Goal: Transaction & Acquisition: Purchase product/service

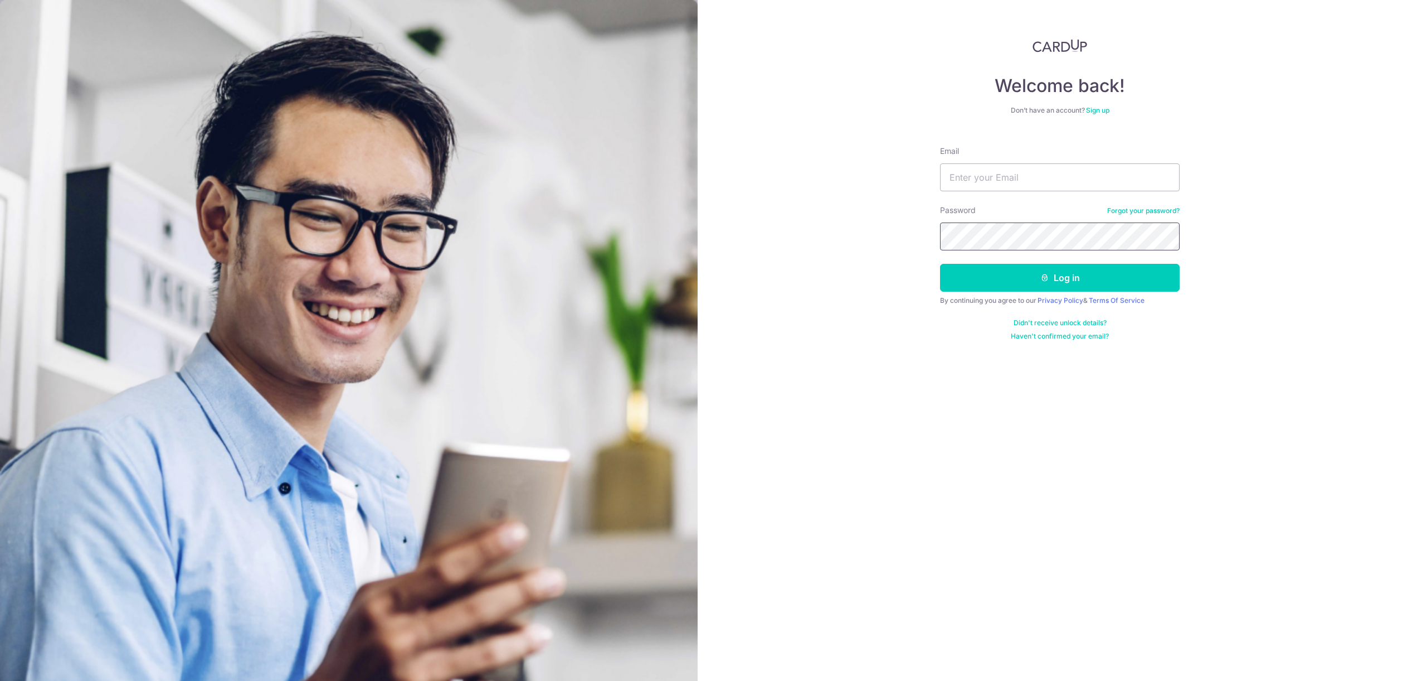
type input "cfd_hchen@outlook.com"
click at [1072, 271] on button "Log in" at bounding box center [1060, 278] width 240 height 28
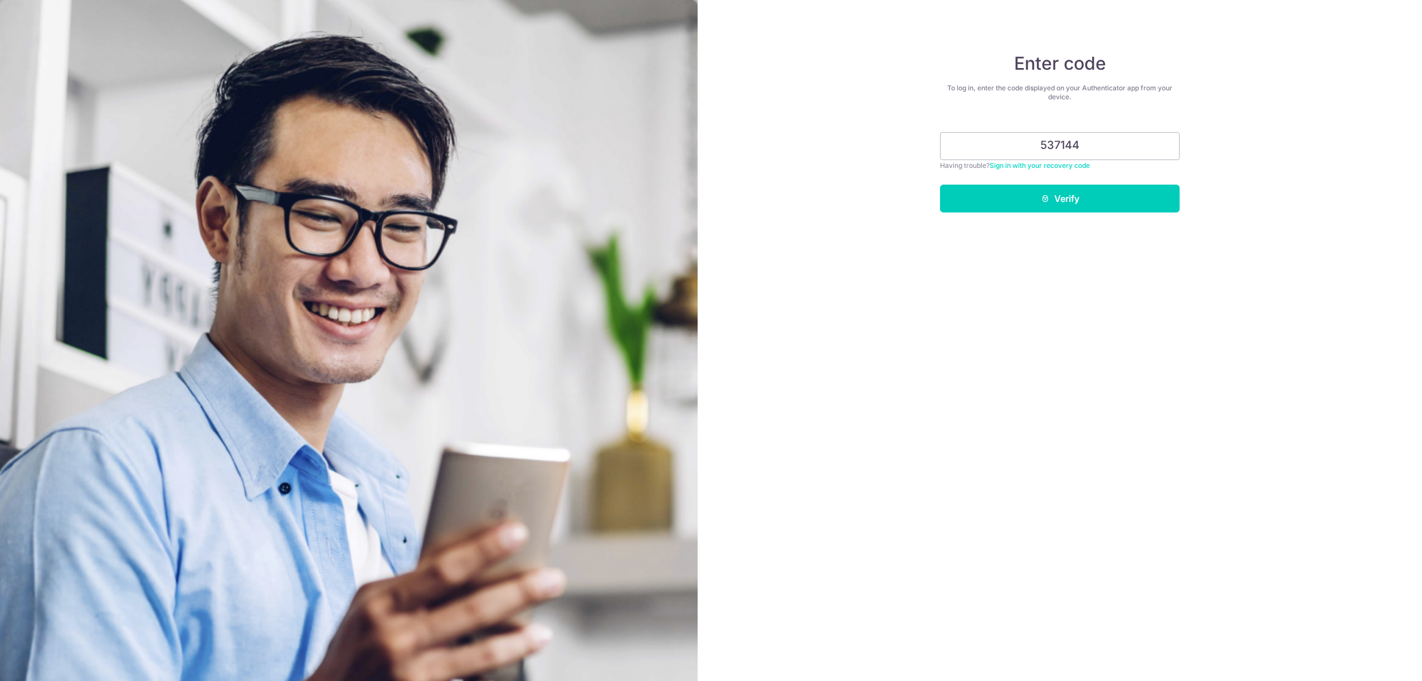
type input "537144"
click at [940, 184] on button "Verify" at bounding box center [1060, 198] width 240 height 28
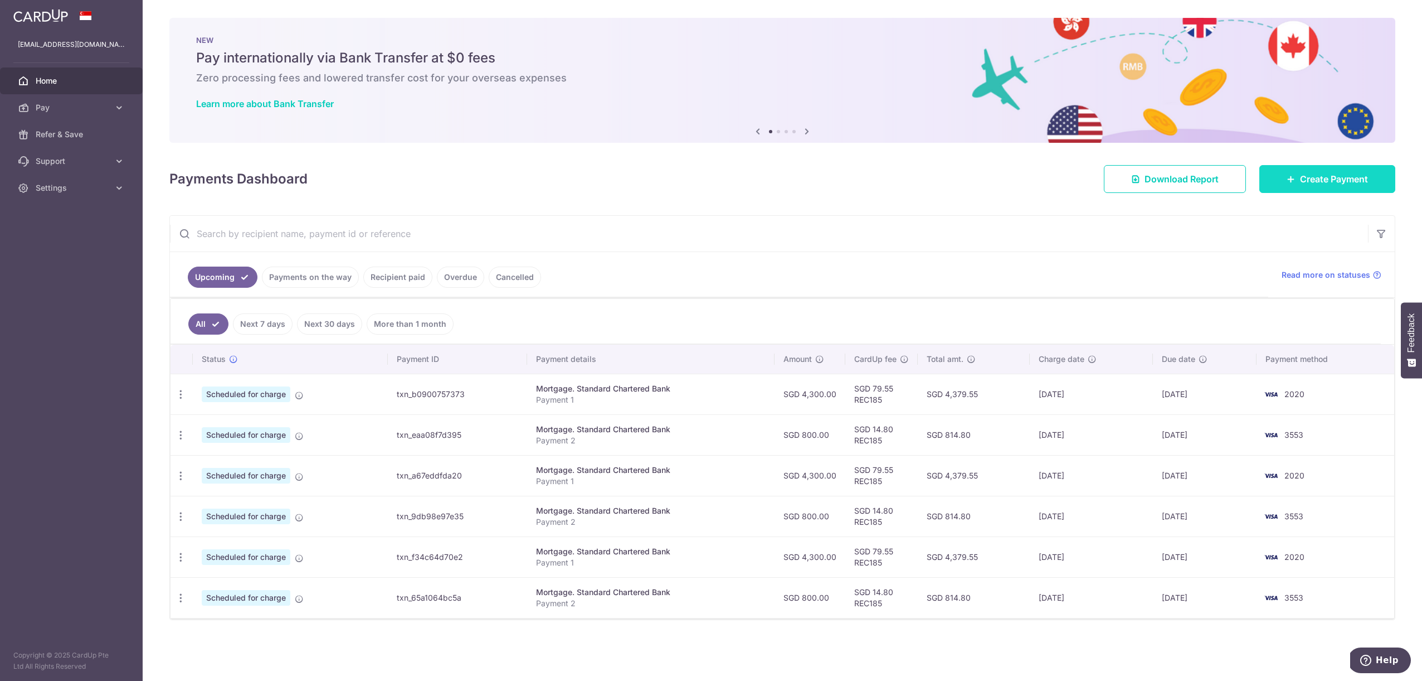
click at [1308, 187] on link "Create Payment" at bounding box center [1328, 179] width 136 height 28
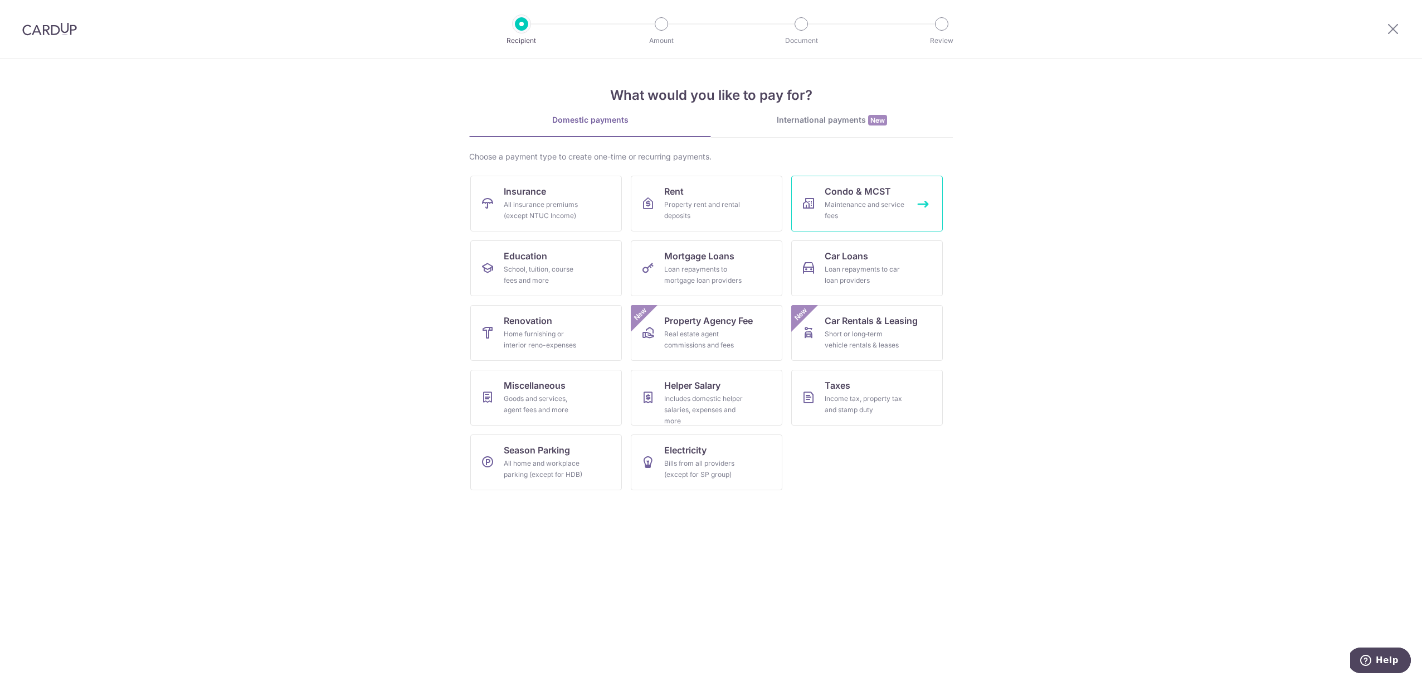
click at [821, 216] on link "Condo & MCST Maintenance and service fees" at bounding box center [867, 204] width 152 height 56
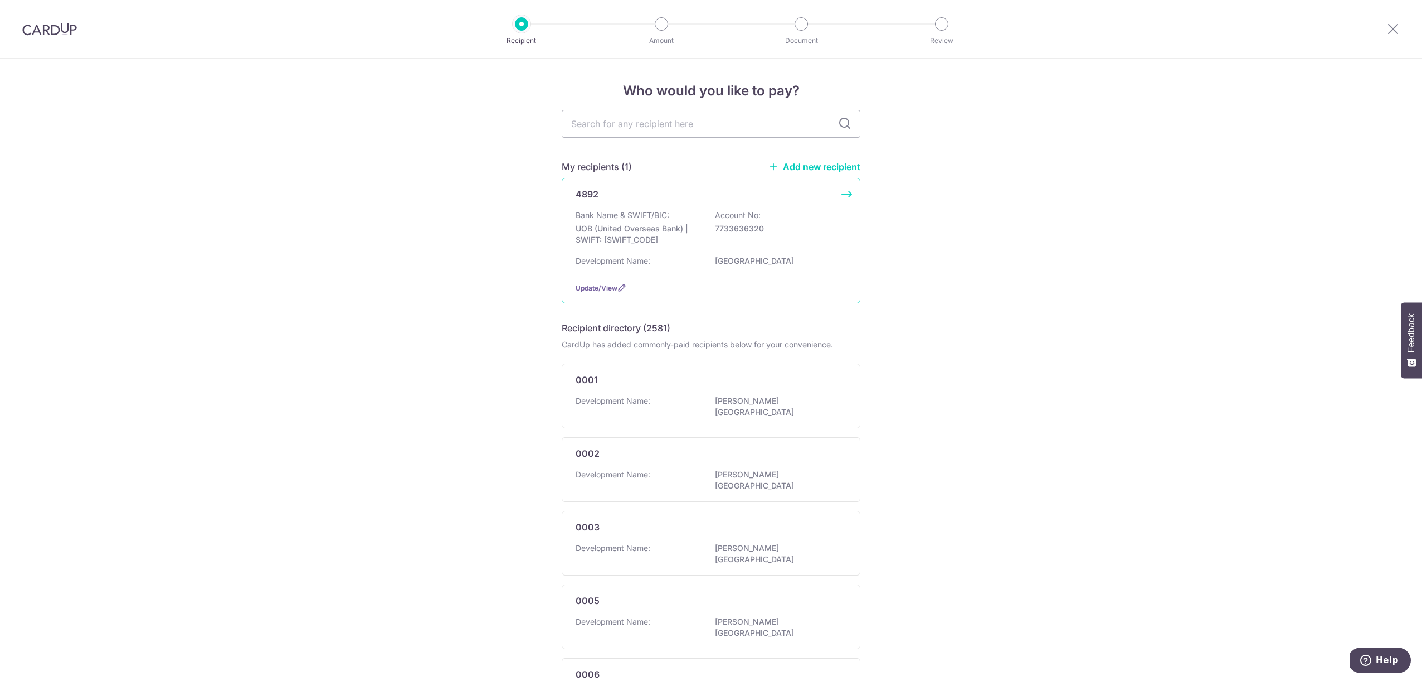
click at [688, 230] on p "UOB (United Overseas Bank) | SWIFT: UOVBSGSGXXX" at bounding box center [638, 234] width 125 height 22
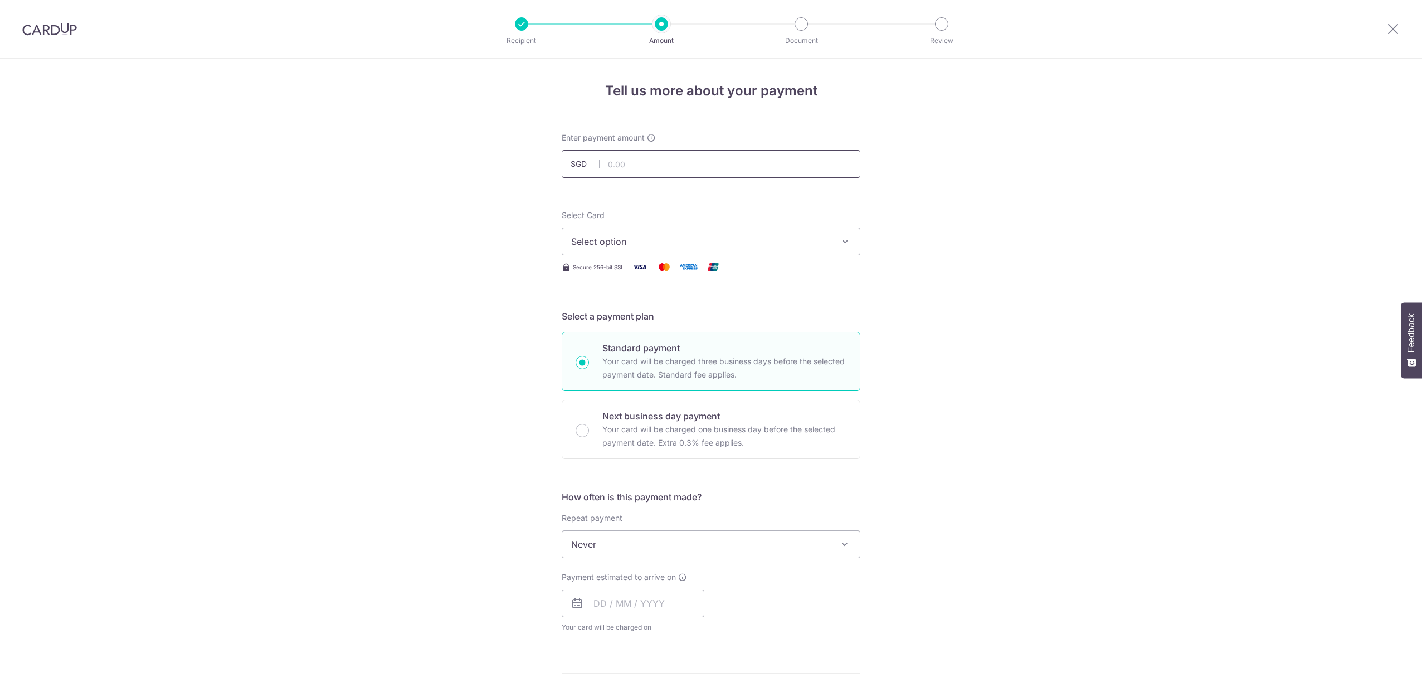
click at [661, 158] on input "text" at bounding box center [711, 164] width 299 height 28
type input "1,072.43"
click at [653, 247] on span "Select option" at bounding box center [701, 241] width 260 height 13
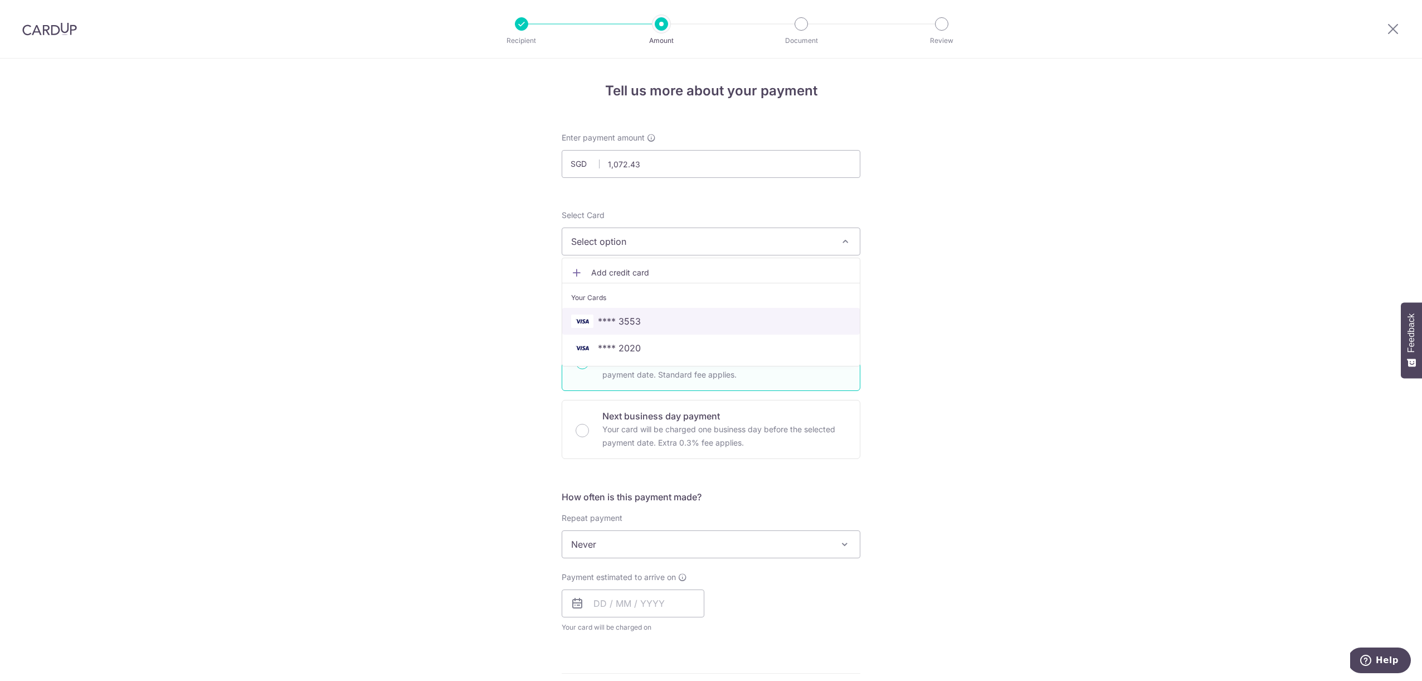
click at [697, 319] on span "**** 3553" at bounding box center [711, 320] width 280 height 13
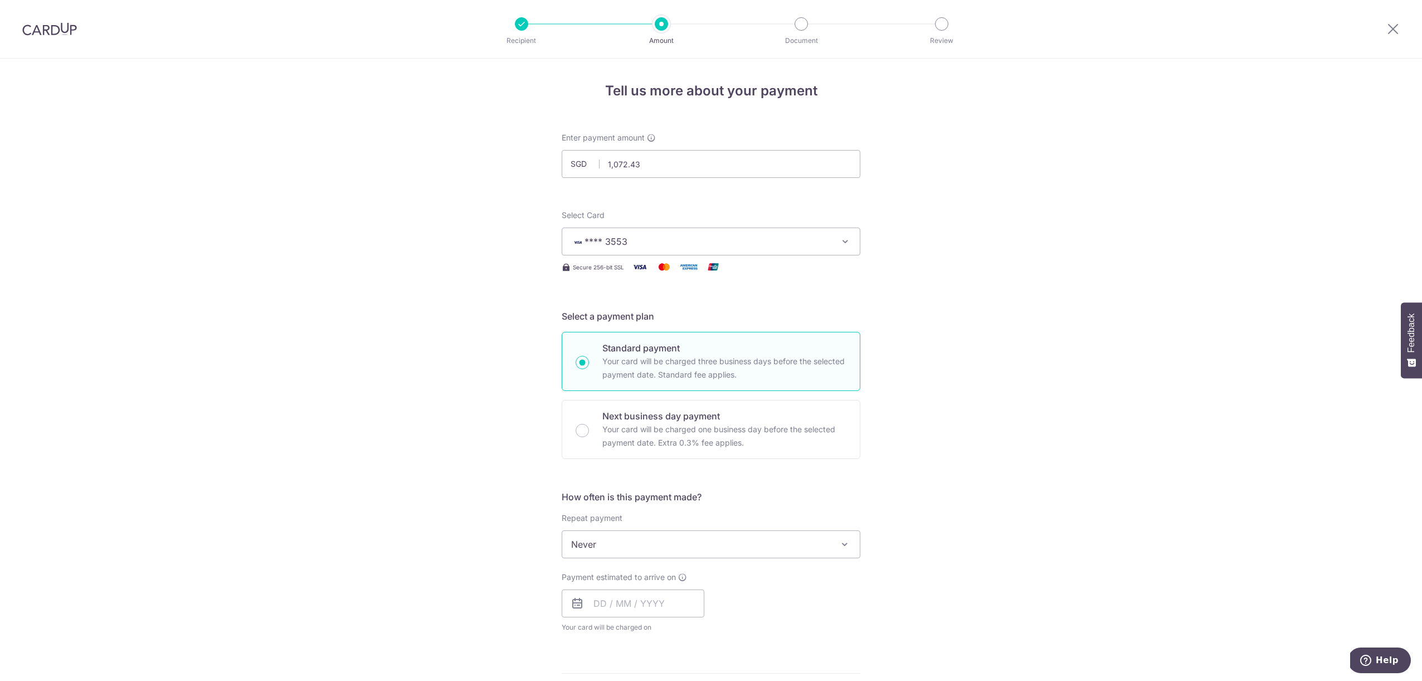
click at [683, 540] on span "Never" at bounding box center [711, 544] width 298 height 27
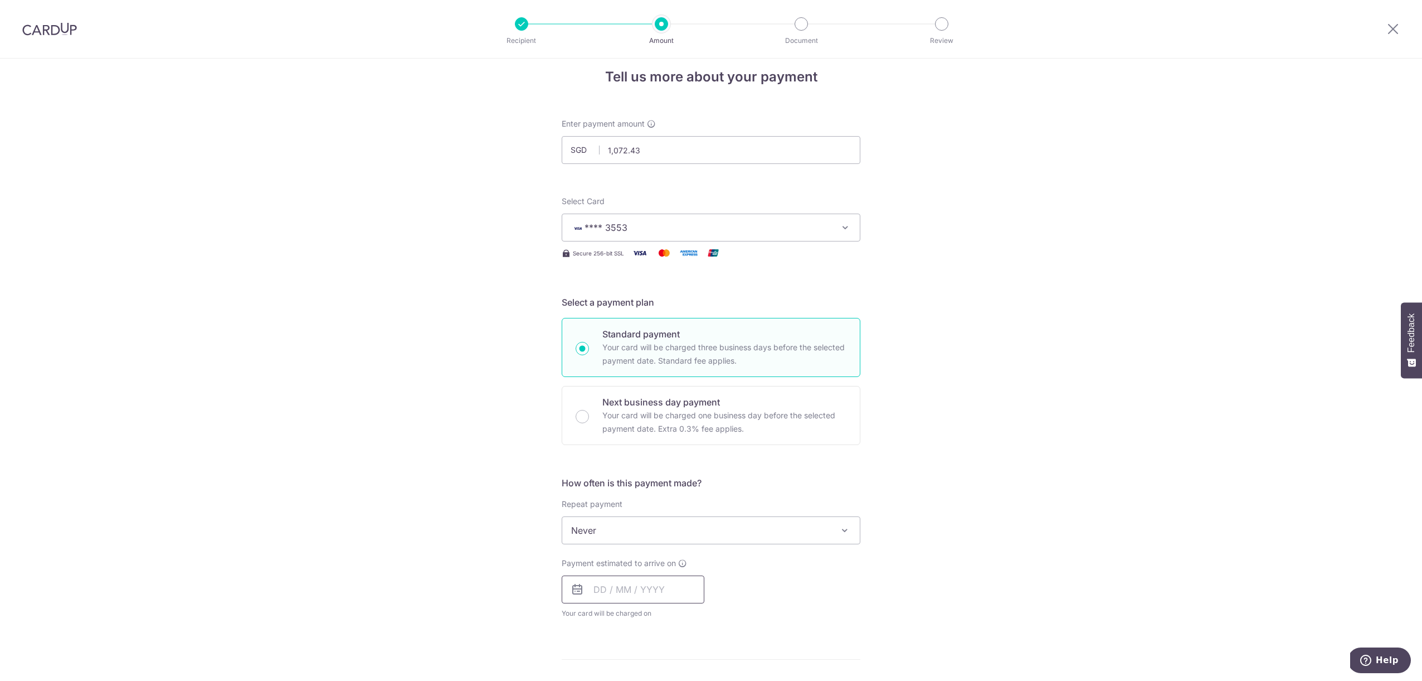
click at [635, 588] on input "text" at bounding box center [633, 589] width 143 height 28
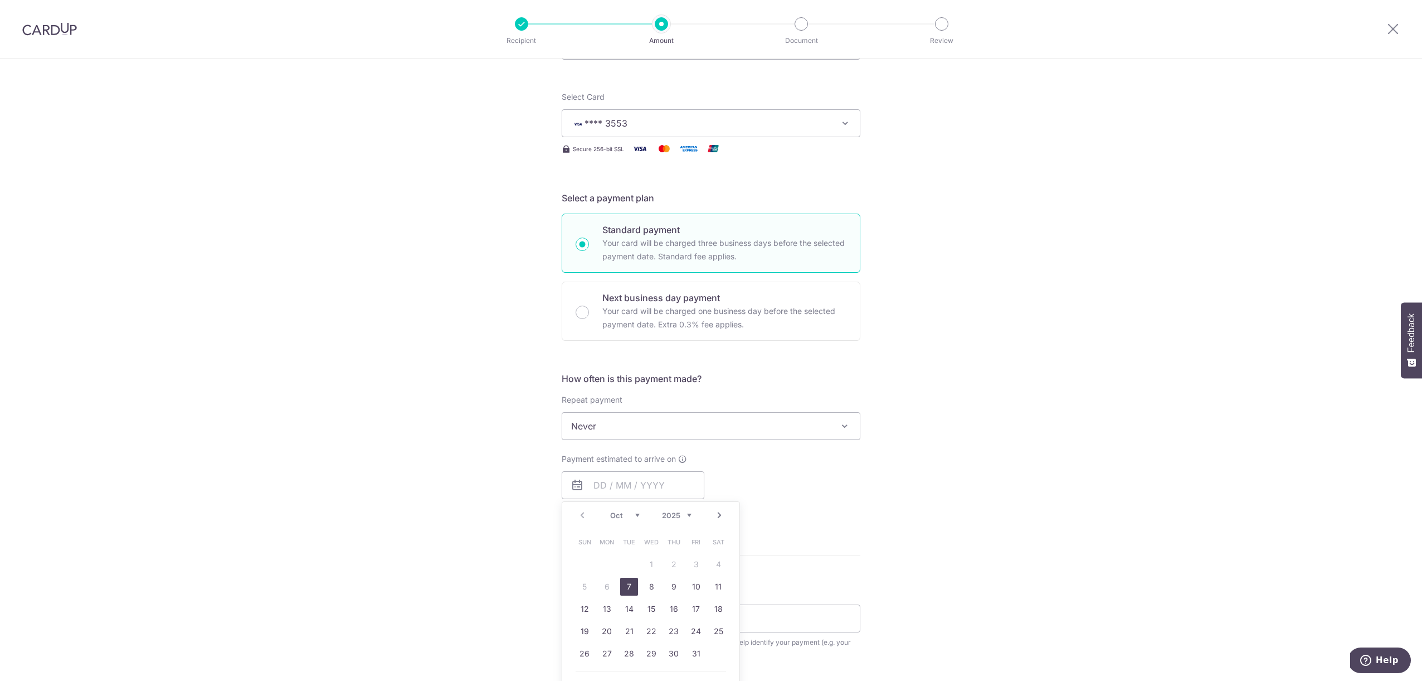
click at [620, 584] on link "7" at bounding box center [629, 586] width 18 height 18
type input "[DATE]"
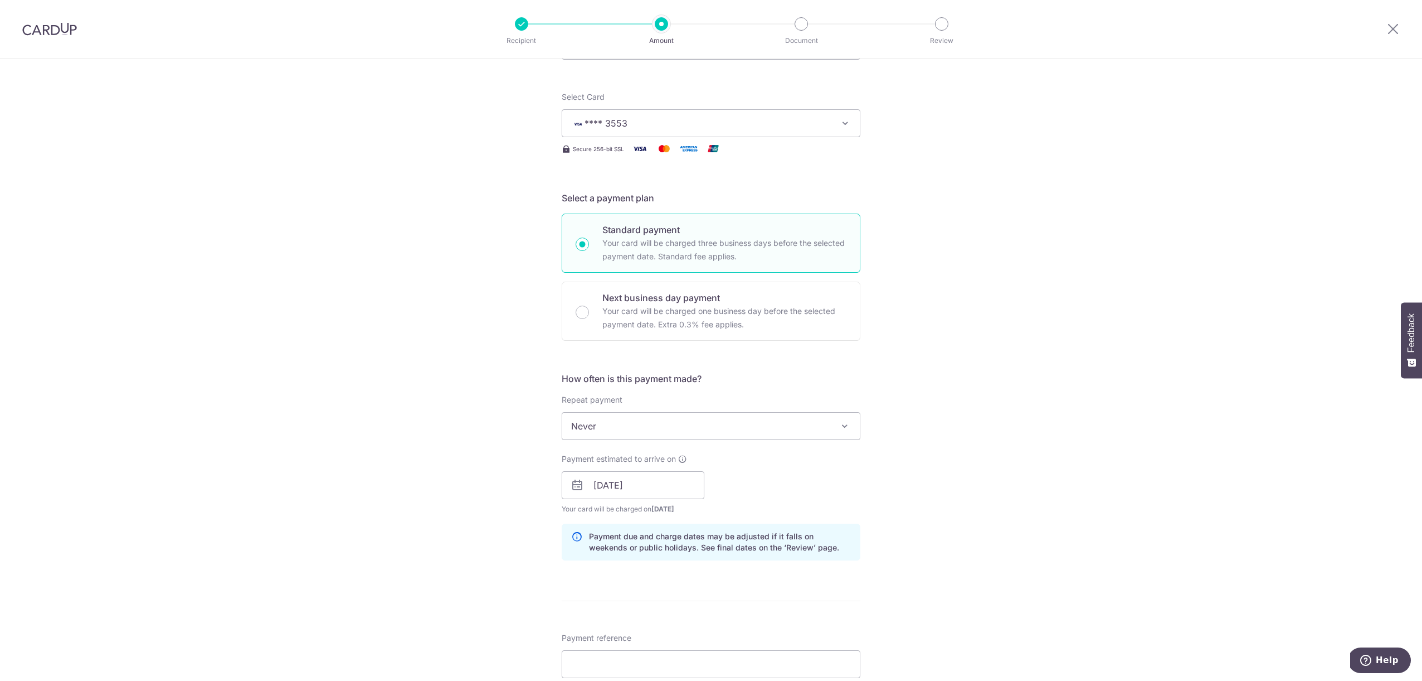
scroll to position [336, 0]
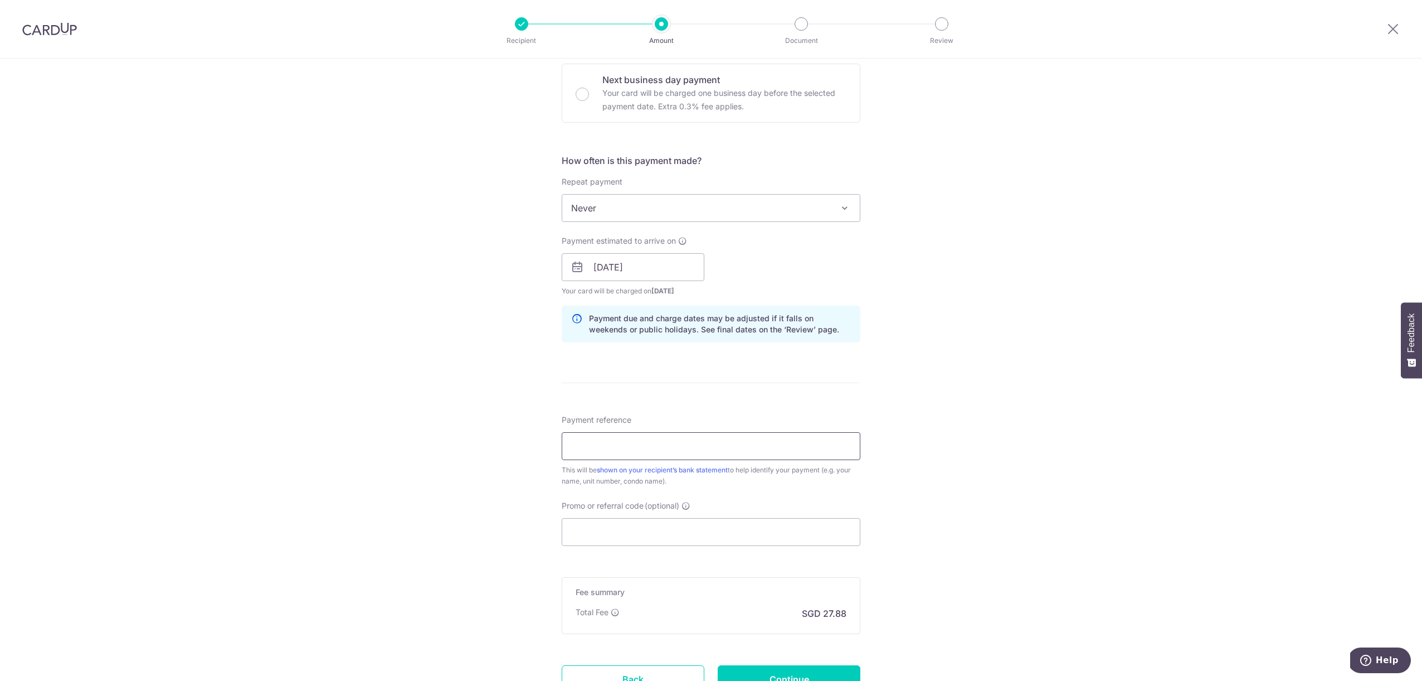
click at [598, 441] on input "Payment reference" at bounding box center [711, 446] width 299 height 28
type input "11-47-36"
click at [592, 534] on input "Promo or referral code (optional)" at bounding box center [711, 532] width 299 height 28
paste input "GET225"
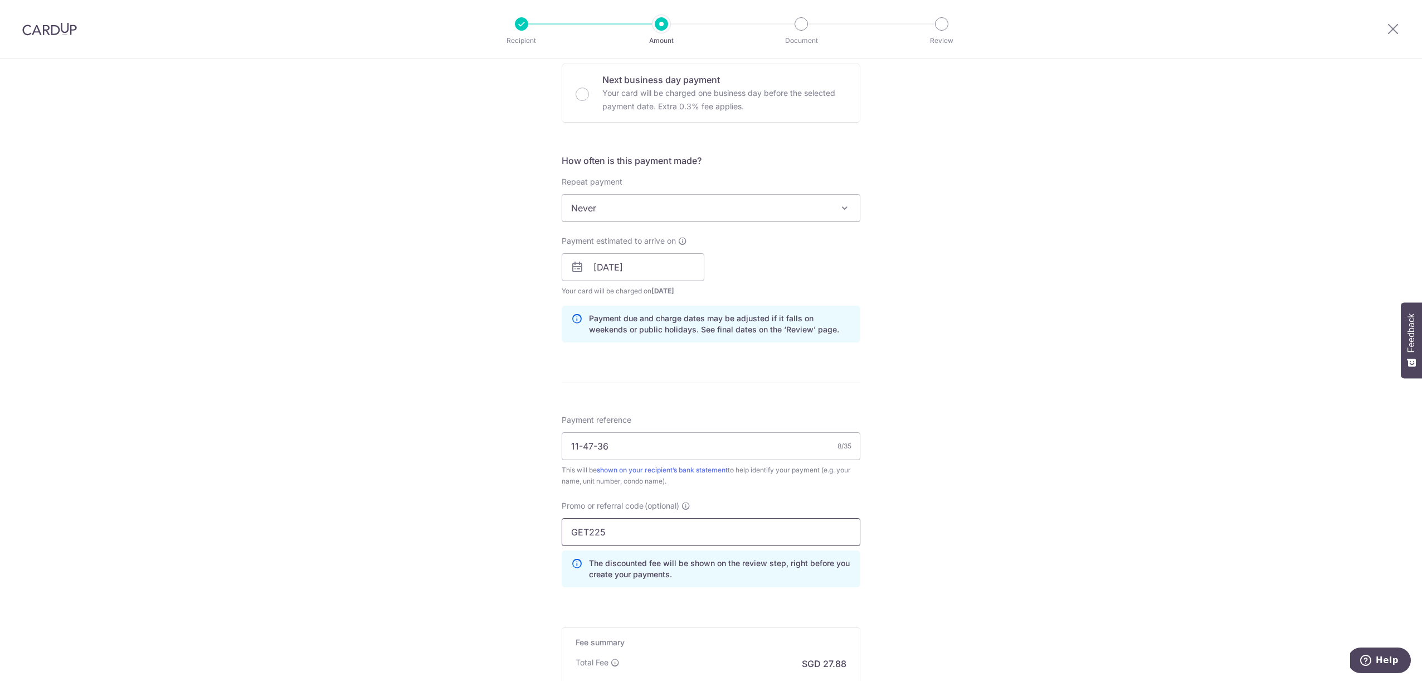
scroll to position [482, 0]
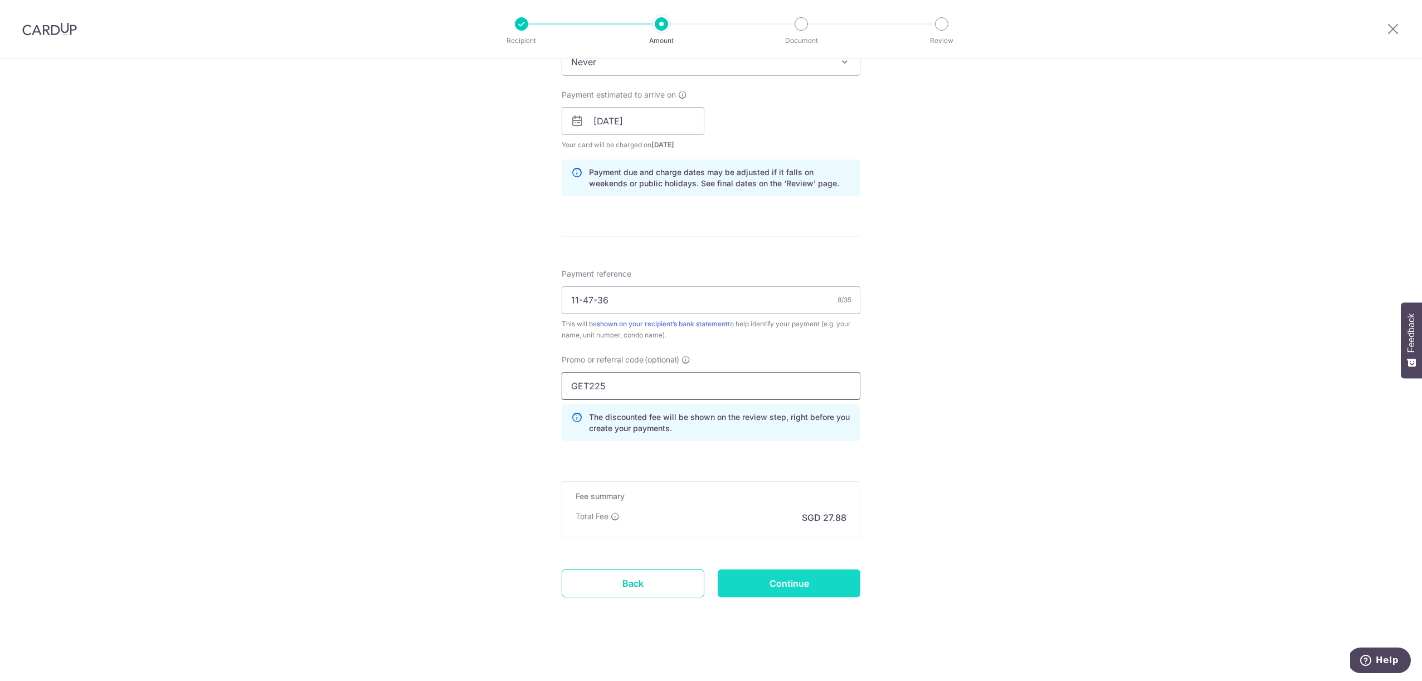
type input "GET225"
click at [805, 582] on input "Continue" at bounding box center [789, 583] width 143 height 28
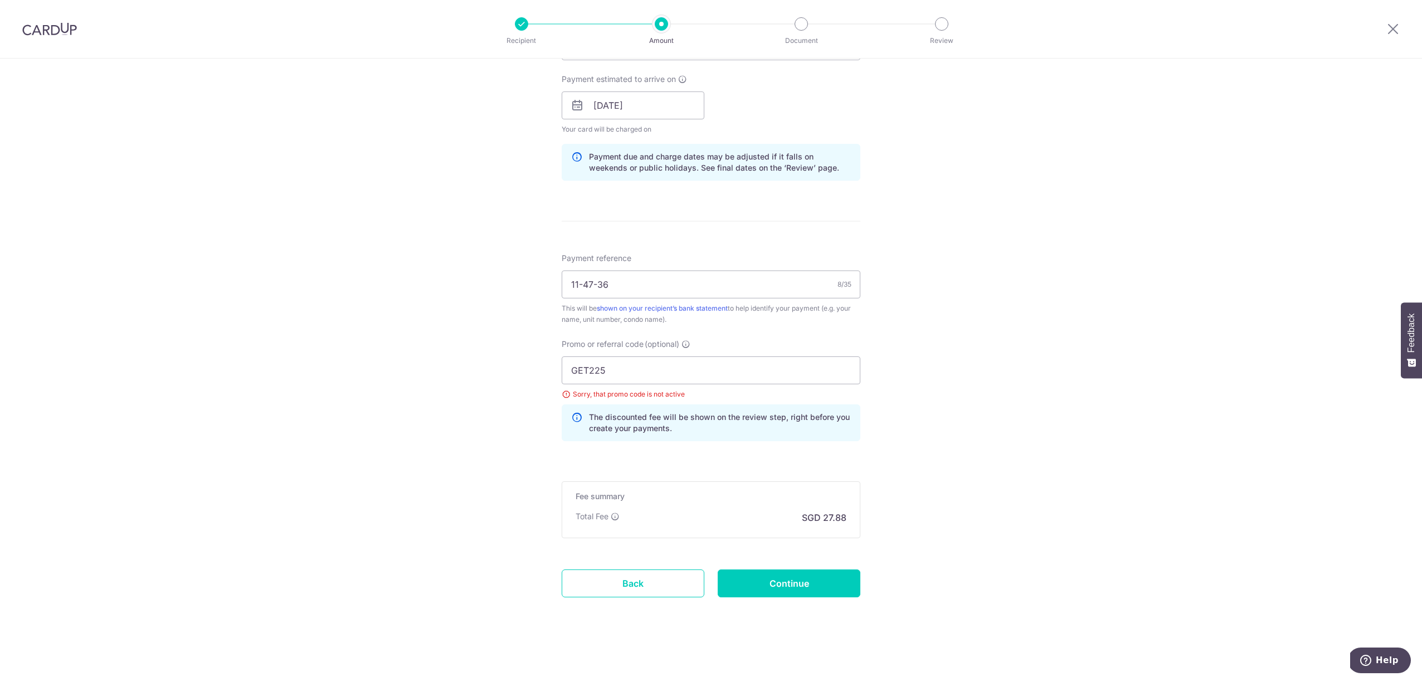
click at [454, 309] on div "Tell us more about your payment Enter payment amount SGD 1,072.43 1072.43 Selec…" at bounding box center [711, 121] width 1422 height 1120
click at [765, 575] on input "Continue" at bounding box center [789, 583] width 143 height 28
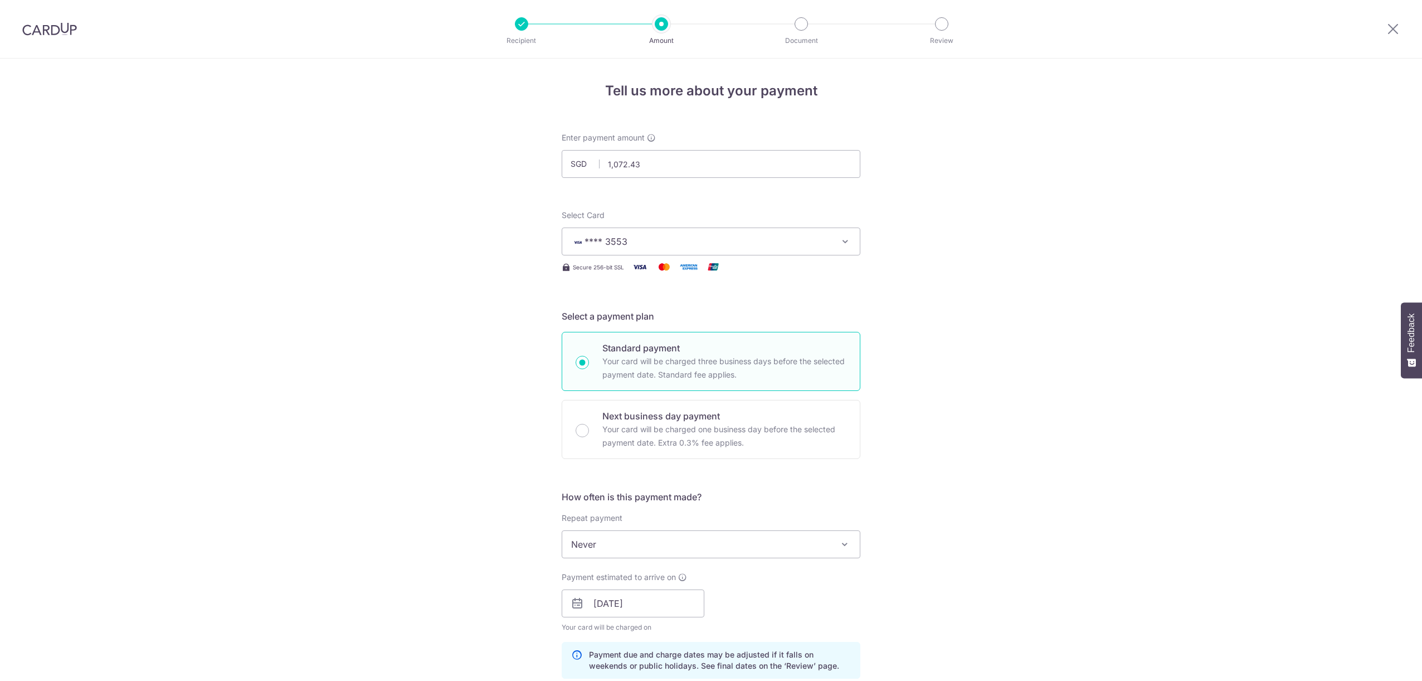
scroll to position [498, 0]
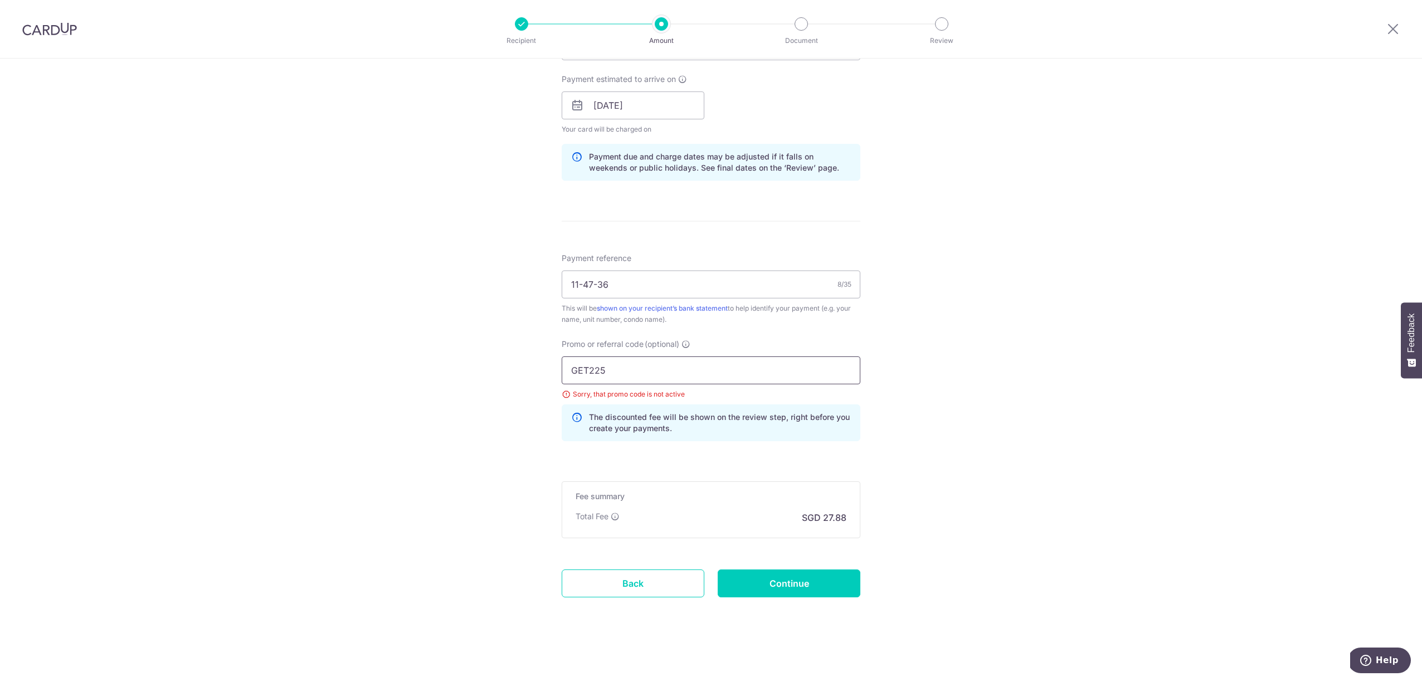
drag, startPoint x: 615, startPoint y: 367, endPoint x: 517, endPoint y: 373, distance: 98.3
click at [517, 373] on div "Tell us more about your payment Enter payment amount SGD 1,072.43 1072.43 Selec…" at bounding box center [711, 121] width 1422 height 1120
paste input "OFF"
type input "OFF225"
click at [802, 579] on input "Continue" at bounding box center [789, 583] width 143 height 28
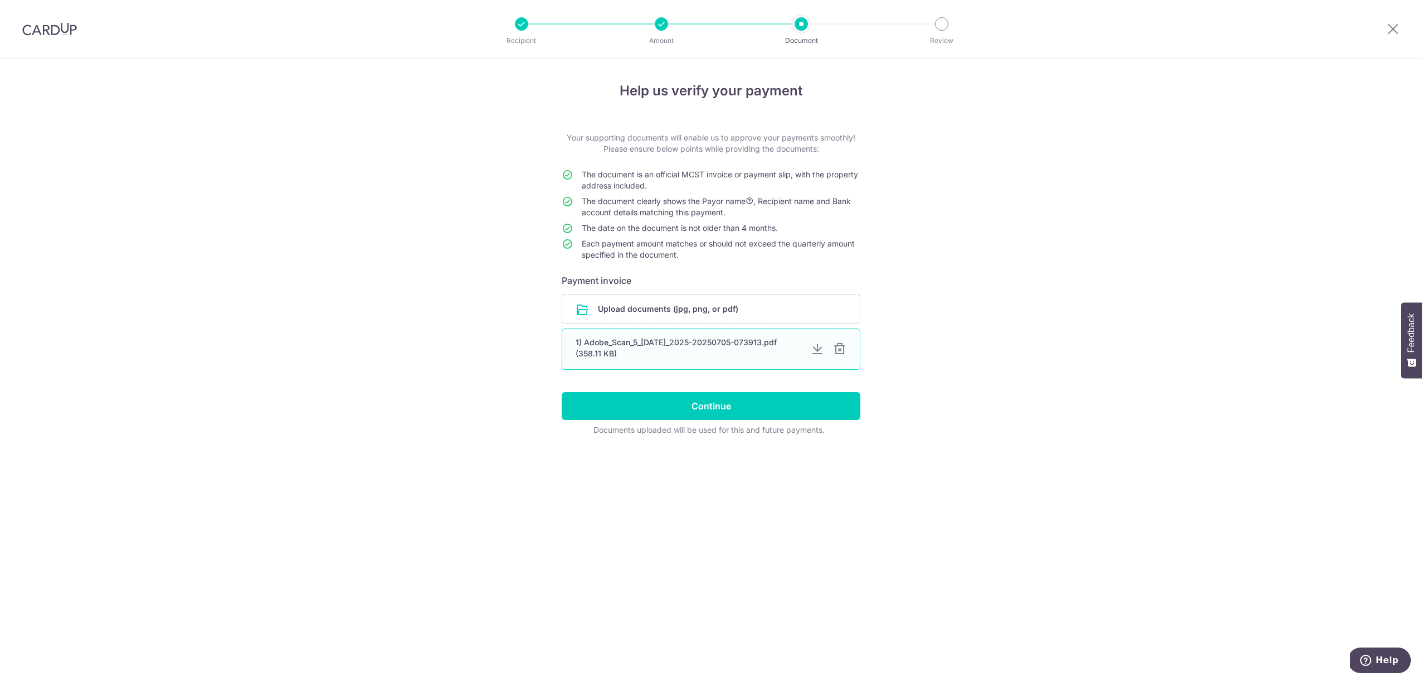
click at [841, 351] on div at bounding box center [839, 348] width 13 height 13
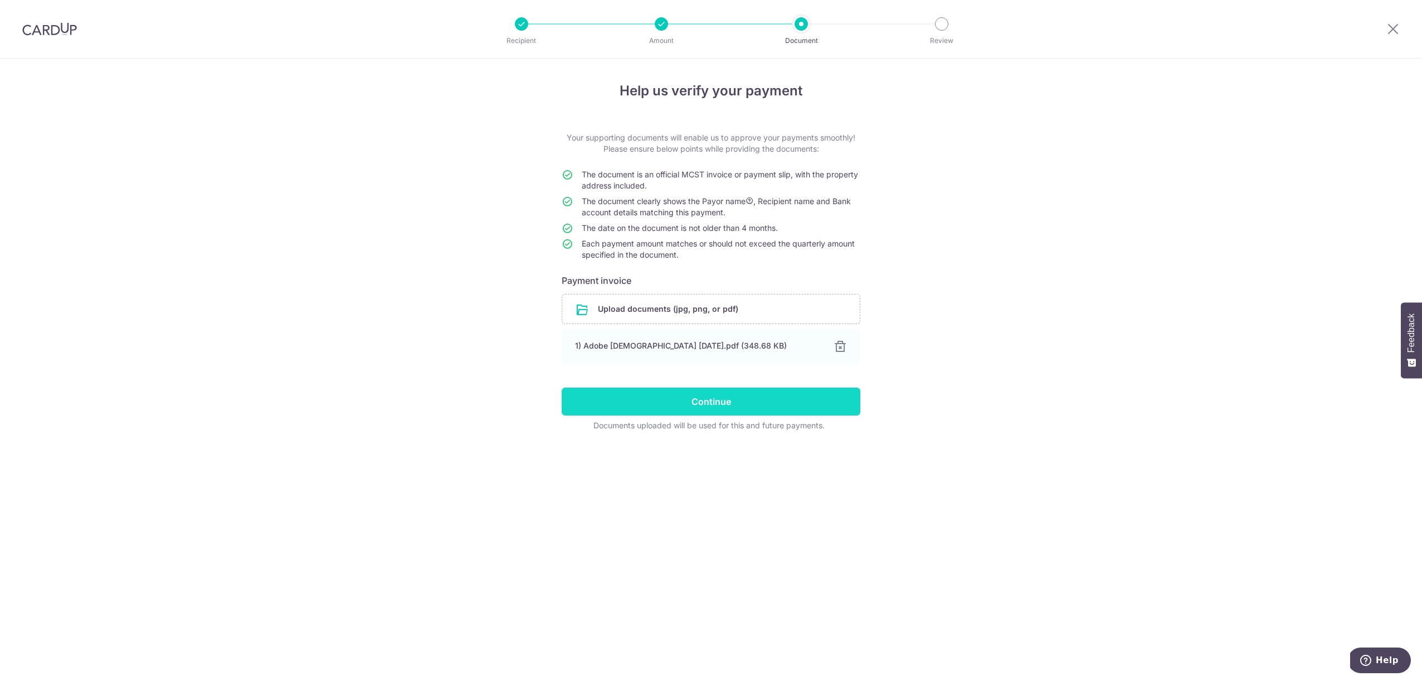
click at [686, 395] on input "Continue" at bounding box center [711, 401] width 299 height 28
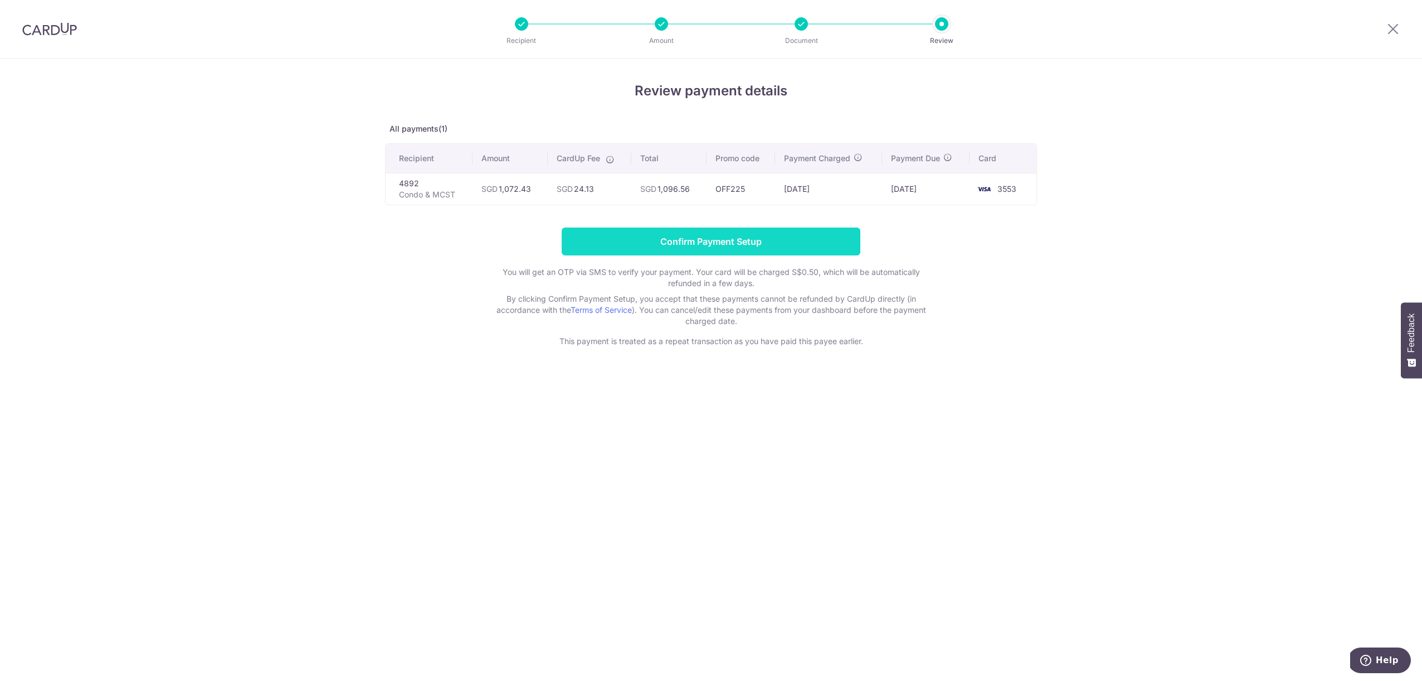
click at [692, 239] on input "Confirm Payment Setup" at bounding box center [711, 241] width 299 height 28
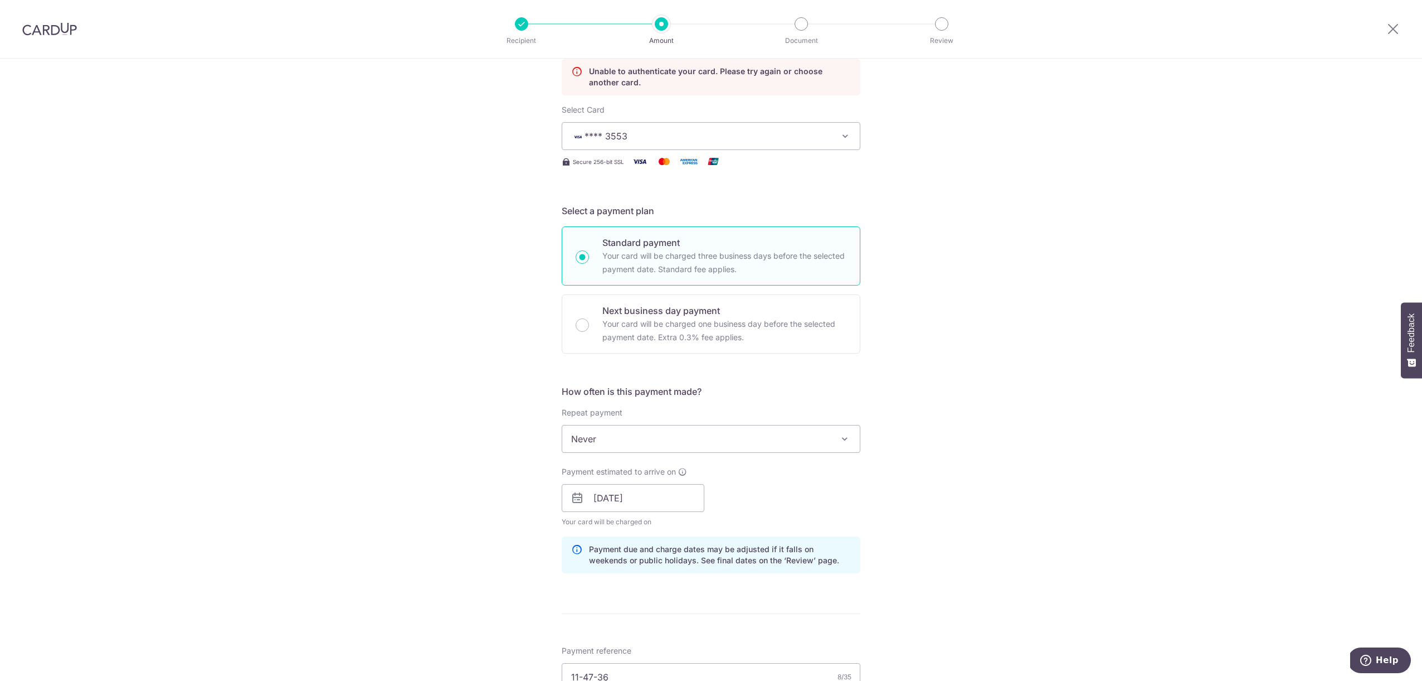
click at [629, 145] on button "**** 3553" at bounding box center [711, 136] width 299 height 28
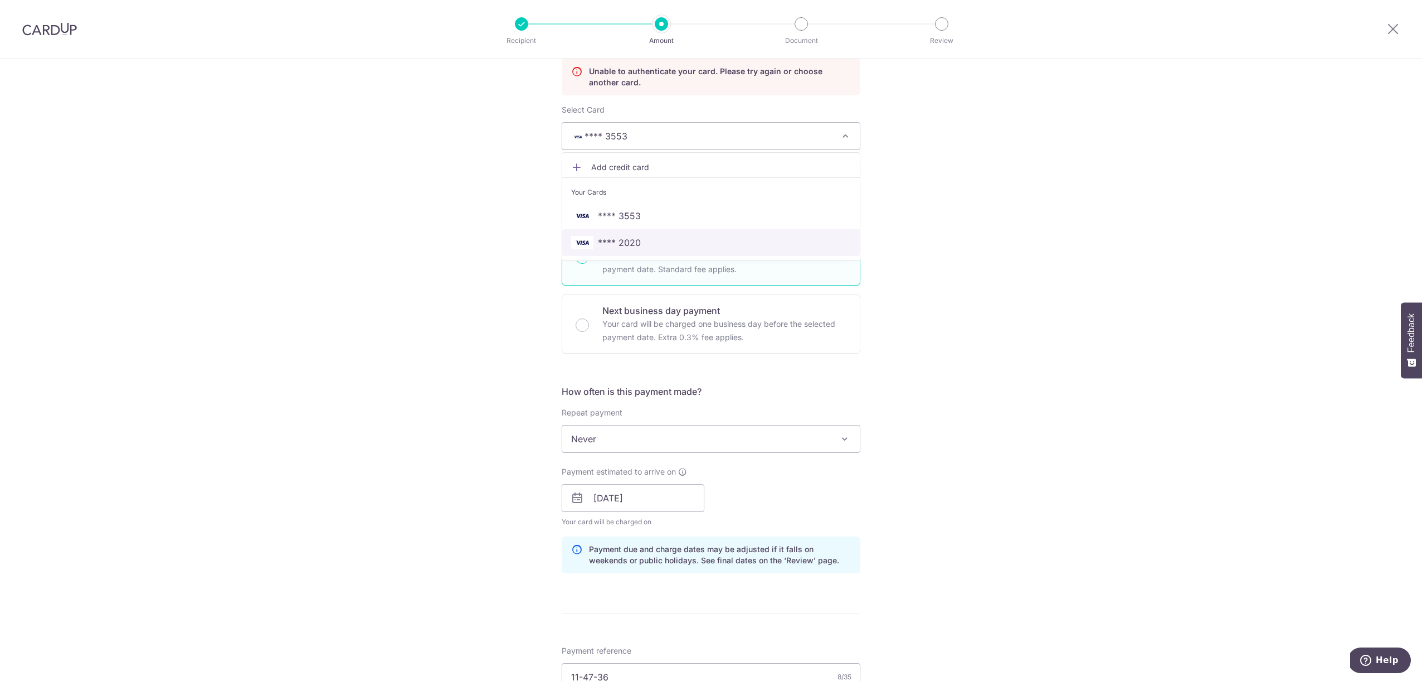
click at [630, 244] on span "**** 2020" at bounding box center [619, 242] width 43 height 13
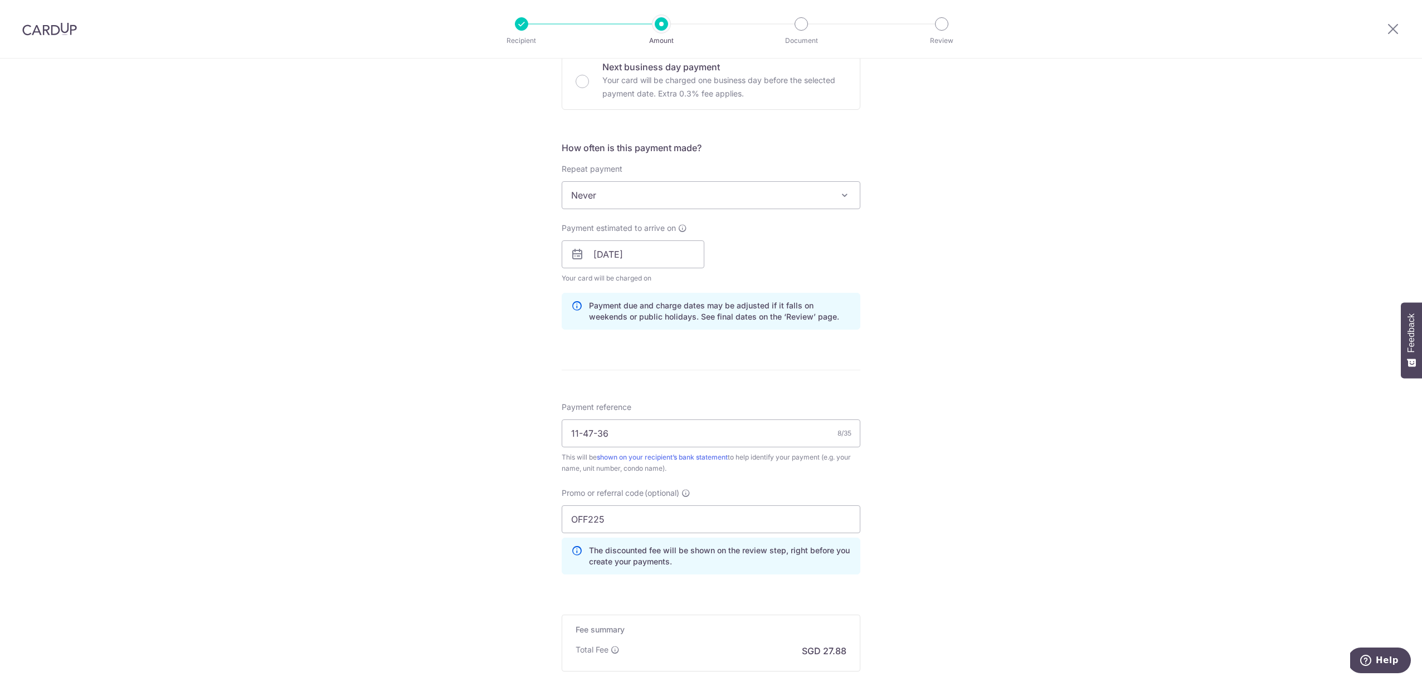
scroll to position [528, 0]
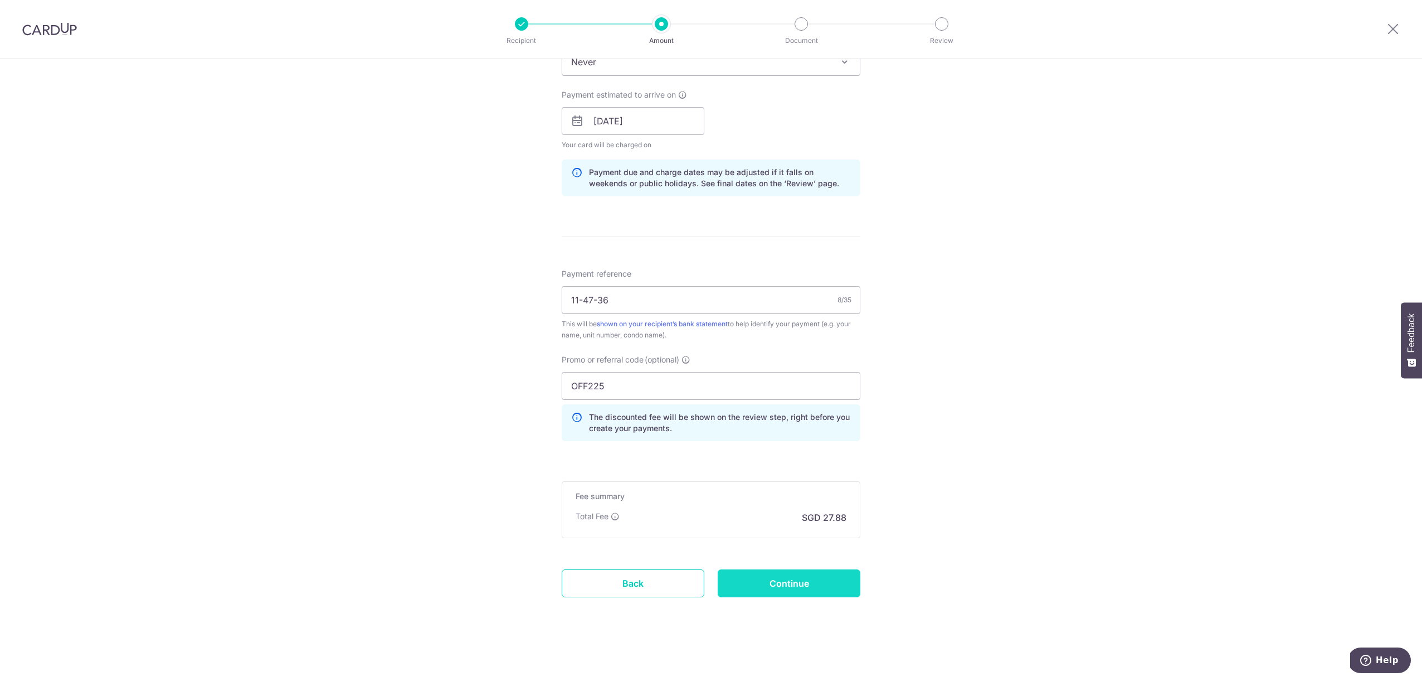
click at [783, 571] on input "Continue" at bounding box center [789, 583] width 143 height 28
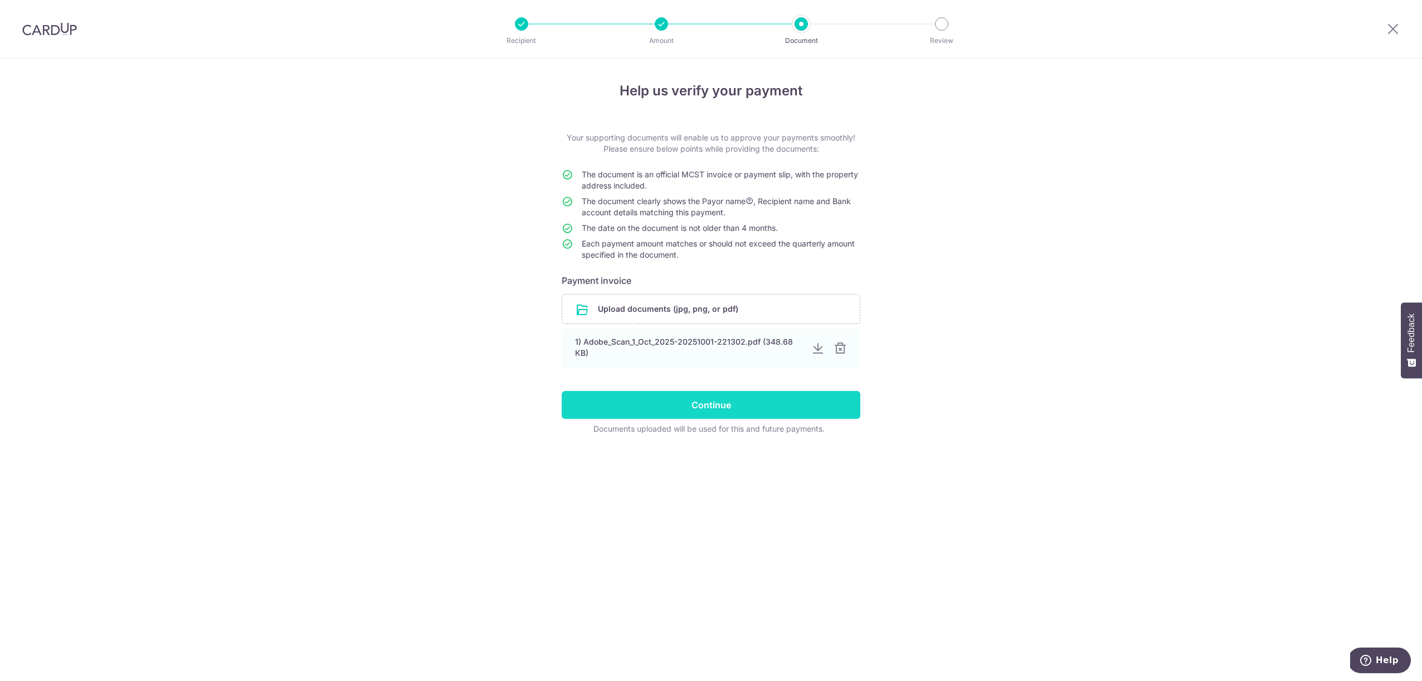
click at [730, 401] on input "Continue" at bounding box center [711, 405] width 299 height 28
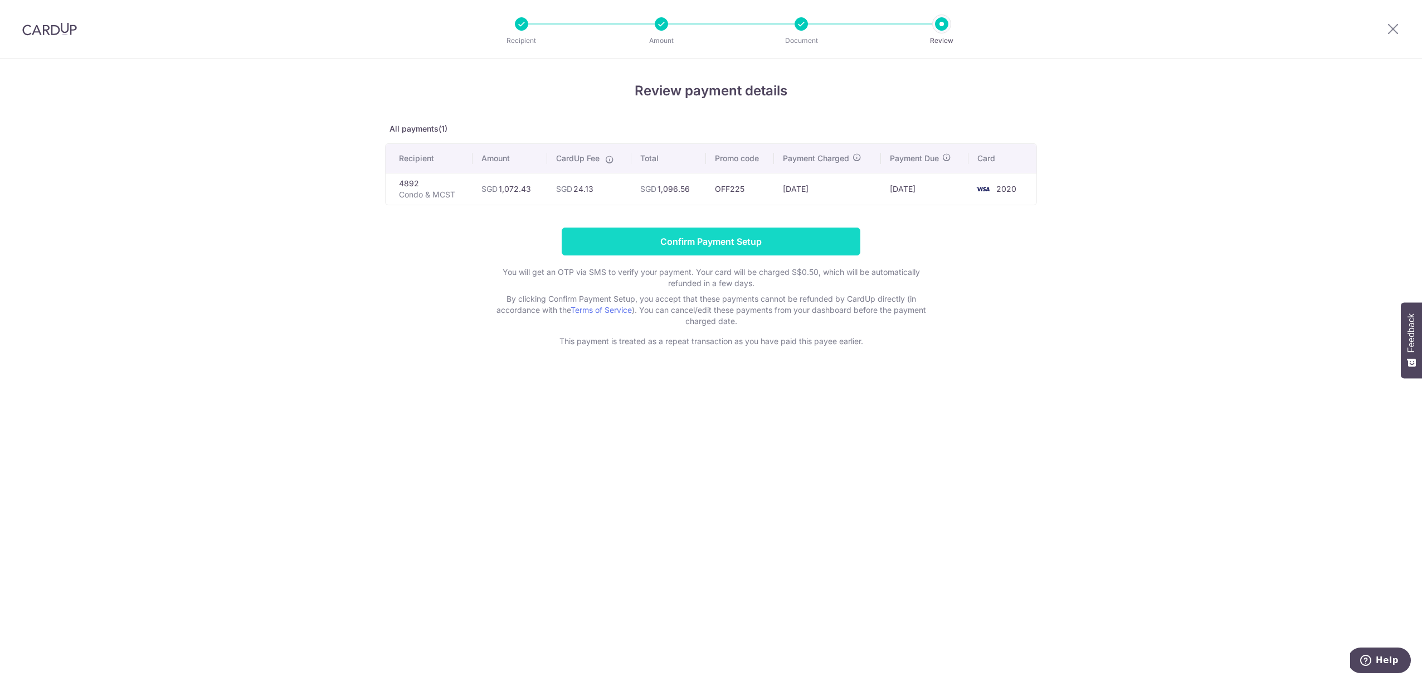
click at [674, 243] on input "Confirm Payment Setup" at bounding box center [711, 241] width 299 height 28
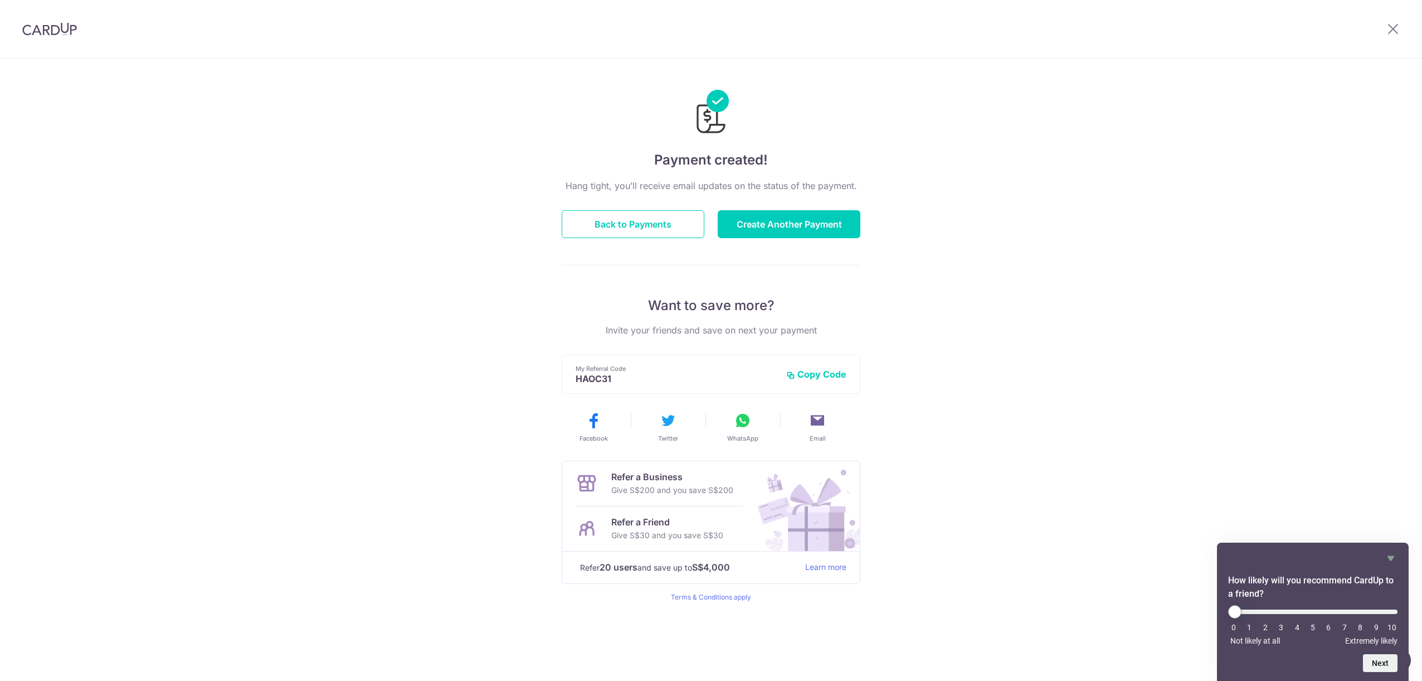
click at [116, 66] on div "Payment created! Hang tight, you’ll receive email updates on the status of the …" at bounding box center [711, 370] width 1422 height 622
click at [61, 31] on img at bounding box center [49, 28] width 55 height 13
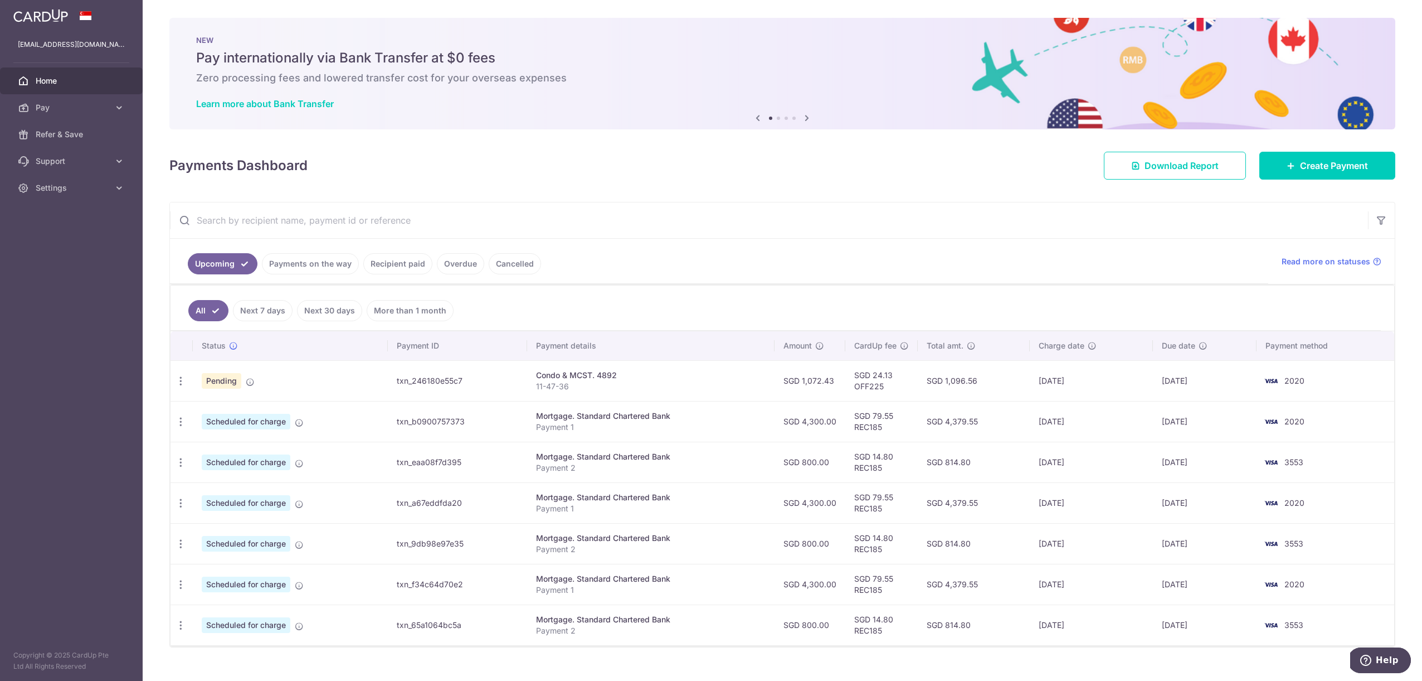
scroll to position [19, 0]
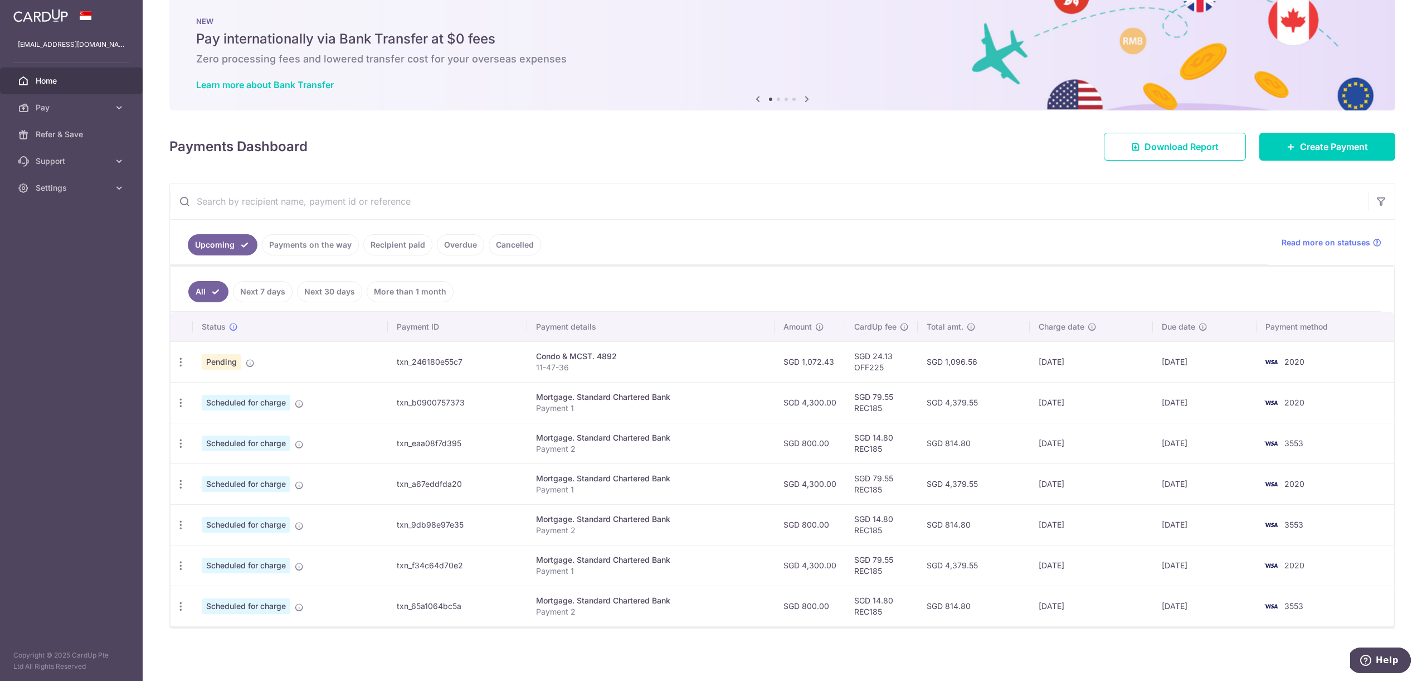
click at [691, 186] on input "text" at bounding box center [769, 201] width 1198 height 36
